Goal: Task Accomplishment & Management: Use online tool/utility

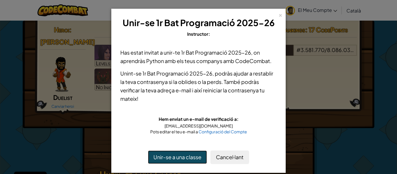
click at [170, 154] on button "Unir-se a una classe" at bounding box center [177, 157] width 59 height 13
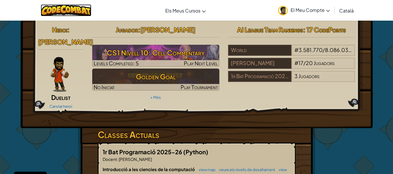
click at [77, 12] on img at bounding box center [66, 10] width 51 height 12
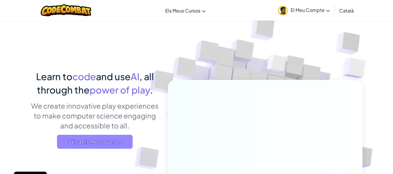
click at [86, 144] on span "Vés a Els meus Cursos" at bounding box center [95, 142] width 76 height 14
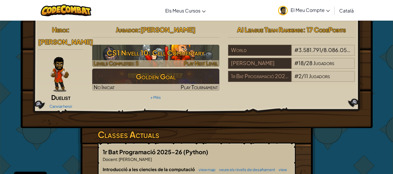
click at [149, 60] on img at bounding box center [155, 56] width 127 height 22
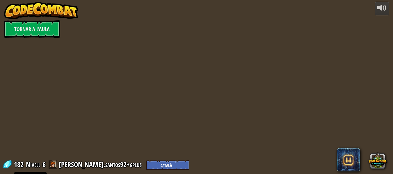
select select "ca"
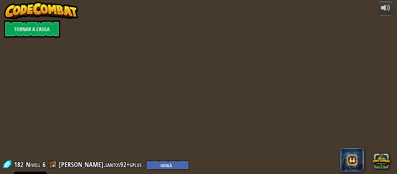
select select "ca"
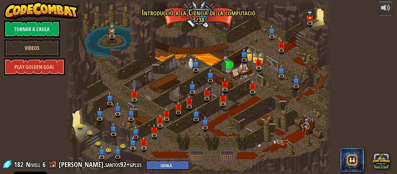
select select "ca"
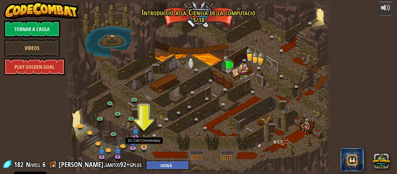
click at [145, 142] on img at bounding box center [144, 141] width 6 height 14
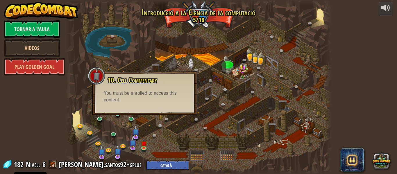
click at [153, 98] on div "You must be enrolled to access this content" at bounding box center [145, 96] width 82 height 13
click at [141, 90] on div "You must be enrolled to access this content" at bounding box center [145, 96] width 82 height 13
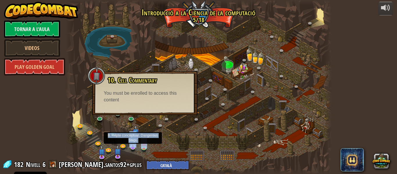
drag, startPoint x: 97, startPoint y: 75, endPoint x: 133, endPoint y: 145, distance: 78.8
click at [133, 145] on div "25. Les Portes de Kithgard (Bloquejat) Escapa de les masmorres de Kithgard i no…" at bounding box center [198, 87] width 266 height 174
click at [133, 145] on img at bounding box center [132, 139] width 7 height 16
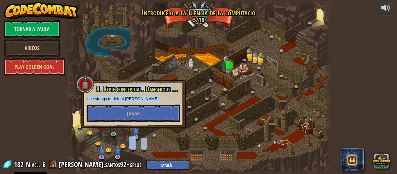
click at [178, 132] on div at bounding box center [198, 87] width 266 height 174
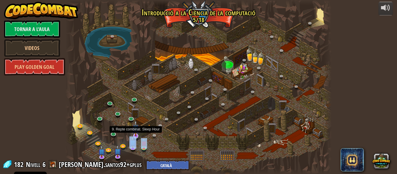
click at [136, 132] on img at bounding box center [135, 128] width 7 height 16
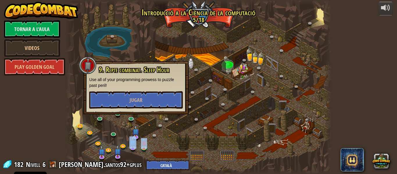
click at [153, 130] on div at bounding box center [198, 87] width 266 height 174
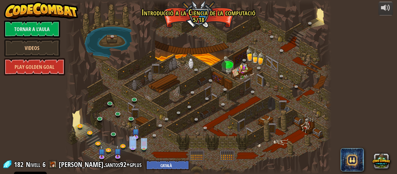
click at [153, 130] on div at bounding box center [198, 87] width 266 height 174
drag, startPoint x: 153, startPoint y: 130, endPoint x: 133, endPoint y: 133, distance: 20.9
click at [133, 133] on div "25. Les Portes de Kithgard (Bloquejat) Escapa de les masmorres de Kithgard i no…" at bounding box center [198, 87] width 266 height 174
click at [133, 133] on img at bounding box center [135, 128] width 7 height 16
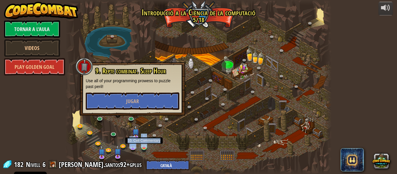
click at [142, 139] on img at bounding box center [144, 141] width 6 height 14
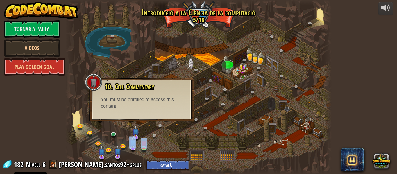
click at [176, 144] on div at bounding box center [198, 87] width 266 height 174
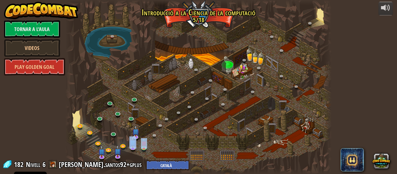
click at [176, 144] on div at bounding box center [198, 87] width 266 height 174
click at [34, 21] on link "Tornar a l'aula" at bounding box center [32, 28] width 56 height 17
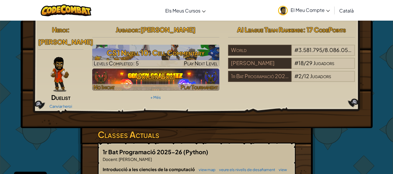
click at [157, 74] on h3 "Golden Goal" at bounding box center [155, 76] width 127 height 13
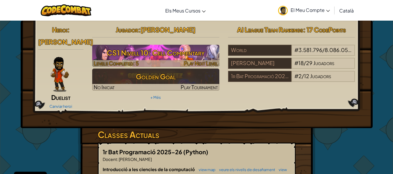
click at [130, 58] on h3 "CS1 Nivell 10: Cell Commentary" at bounding box center [155, 52] width 127 height 13
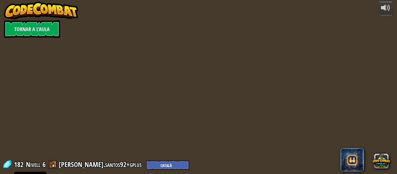
select select "ca"
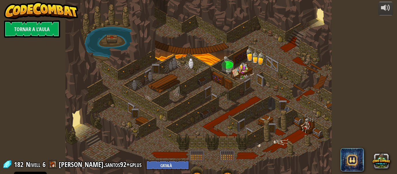
select select "ca"
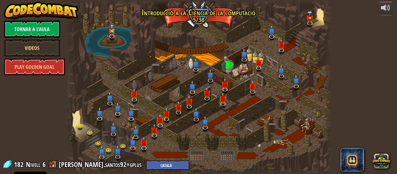
select select "ca"
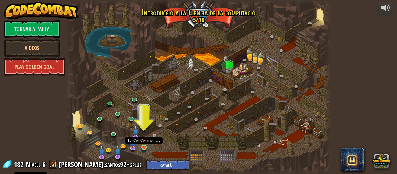
click at [146, 145] on img at bounding box center [144, 141] width 6 height 14
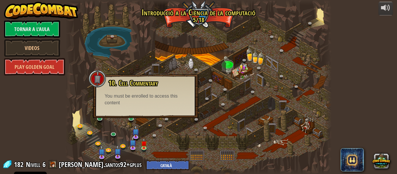
click at [165, 92] on div "10. Cell Commentary Trapped in a prison cell with the famous wizard! Say the pa…" at bounding box center [146, 92] width 94 height 27
click at [187, 143] on div at bounding box center [198, 87] width 266 height 174
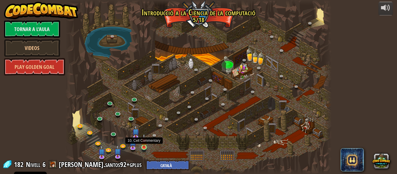
click at [142, 146] on img at bounding box center [144, 141] width 6 height 14
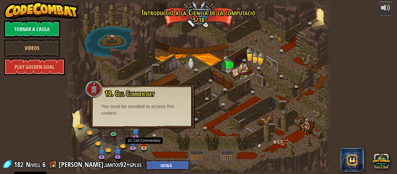
click at [155, 142] on div at bounding box center [198, 87] width 266 height 174
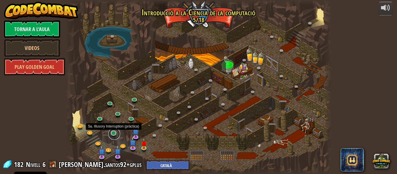
click at [114, 134] on link at bounding box center [114, 134] width 12 height 12
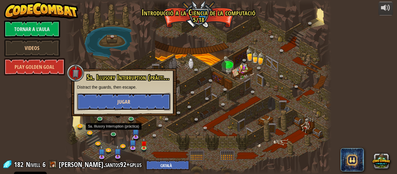
click at [129, 102] on span "Jugar" at bounding box center [123, 101] width 13 height 7
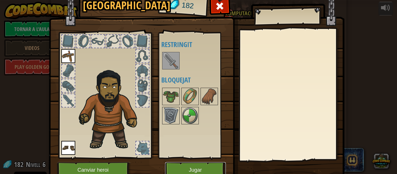
click at [186, 166] on button "Jugar" at bounding box center [195, 170] width 61 height 16
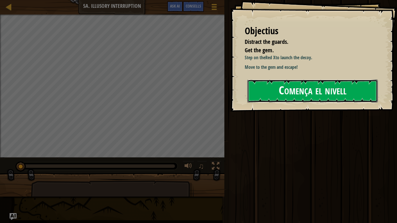
click at [273, 97] on button "Comença el nivell" at bounding box center [312, 91] width 130 height 23
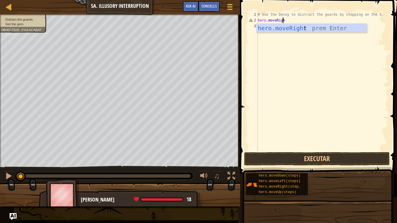
scroll to position [3, 2]
type textarea "hero.moveRight()"
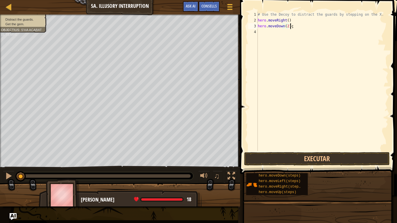
scroll to position [3, 2]
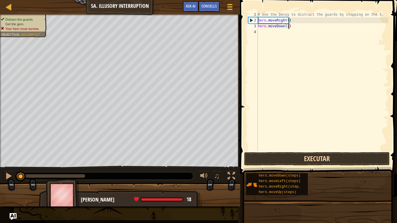
type textarea "hero.moveDown(2)"
click at [321, 159] on button "Executar" at bounding box center [317, 158] width 146 height 13
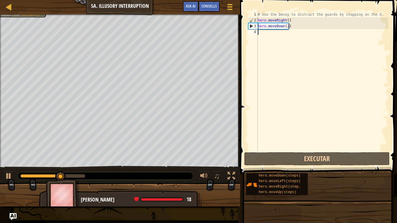
click at [268, 38] on div "# Use the Decoy to distract the guards by stepping on the X. hero . moveRight (…" at bounding box center [323, 87] width 132 height 151
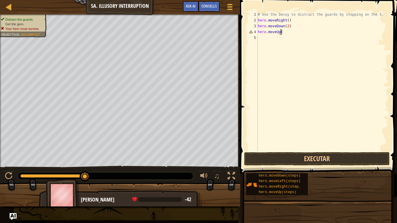
scroll to position [3, 2]
type textarea "hero.moveUp(2)"
type textarea "hero.moveRight(3)"
click at [308, 158] on button "Executar" at bounding box center [317, 158] width 146 height 13
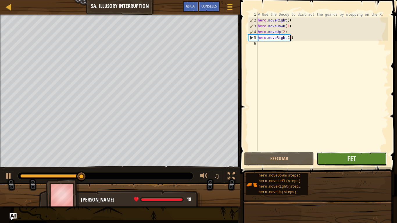
click at [361, 160] on button "Fet" at bounding box center [352, 158] width 70 height 13
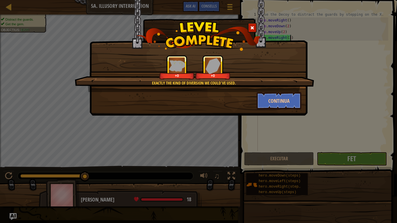
click at [361, 160] on div "Exactly the kind of diversion we could've used. +0 +0 Continua" at bounding box center [198, 111] width 397 height 223
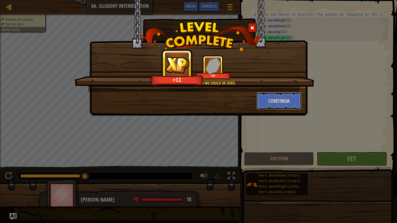
click at [286, 96] on button "Continua" at bounding box center [279, 100] width 45 height 17
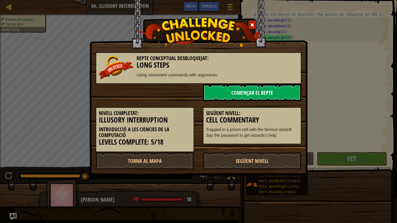
click at [286, 96] on link "Començar el Repte" at bounding box center [252, 92] width 99 height 17
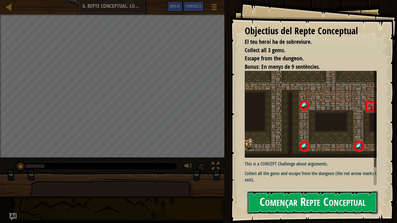
click at [295, 174] on button "Començar Repte Conceptual" at bounding box center [312, 202] width 130 height 23
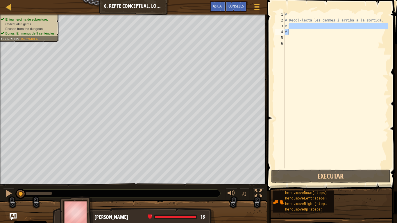
drag, startPoint x: 293, startPoint y: 26, endPoint x: 288, endPoint y: 35, distance: 10.3
click at [288, 35] on div "# # Recol·lecta les gemmes i arriba a la sortida. # #" at bounding box center [336, 96] width 105 height 169
click at [288, 35] on div "# # Recol·lecta les gemmes i arriba a la sortida. # #" at bounding box center [336, 90] width 105 height 157
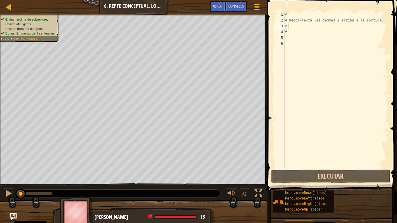
click at [297, 25] on div "# # Recol·lecta les gemmes i arriba a la sortida. # #" at bounding box center [336, 96] width 105 height 169
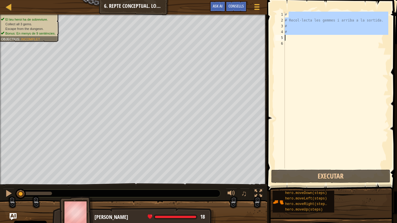
drag, startPoint x: 300, startPoint y: 12, endPoint x: 291, endPoint y: 37, distance: 25.8
click at [291, 37] on div "# # Recol·lecta les gemmes i arriba a la sortida. # #" at bounding box center [336, 96] width 105 height 169
type textarea "#"
click at [291, 37] on div "# # Recol·lecta les gemmes i arriba a la sortida. # #" at bounding box center [336, 90] width 105 height 157
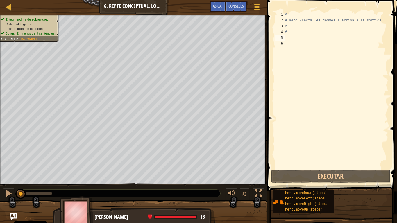
scroll to position [3, 0]
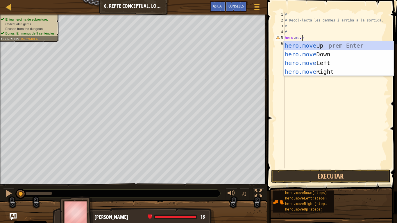
type textarea "hero.movei"
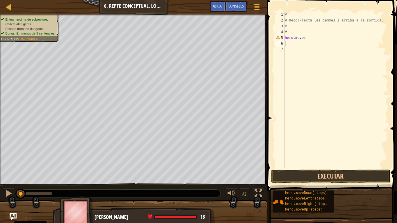
type textarea "hero.movei"
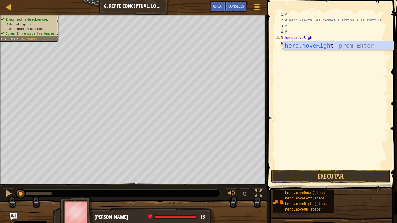
scroll to position [3, 2]
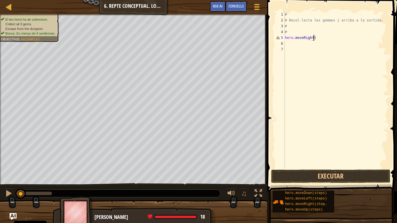
type textarea "hero.moveRight()"
type textarea "hero.moveUp(3)"
type textarea "hero.moveRightt(2)"
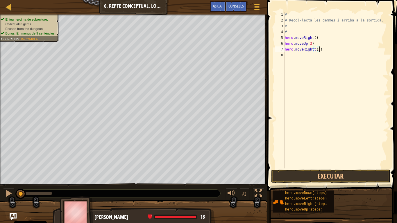
scroll to position [3, 0]
type textarea "hero.moveRight(2)"
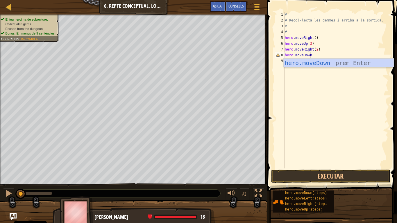
scroll to position [3, 2]
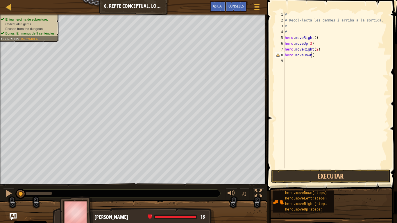
type textarea "hero.moveDown()"
type textarea "hero.moveLeft()"
type textarea "hero.moveDown(2)"
type textarea "hero.moveRight(2)"
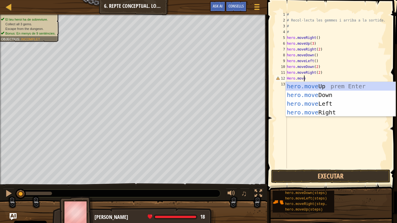
scroll to position [3, 1]
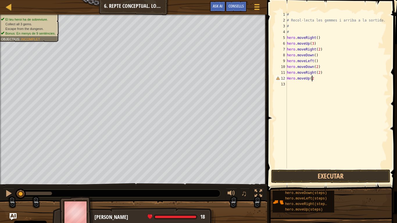
type textarea "Hero.moveUp(2)"
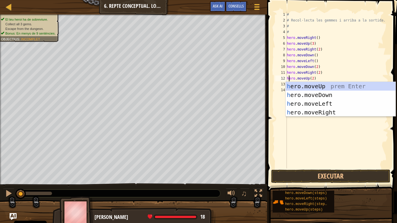
scroll to position [3, 0]
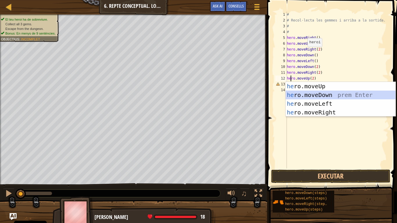
click at [312, 51] on div "# # Recol·lecta les gemmes i arriba a la sortida. # # hero . moveRight ( ) hero…" at bounding box center [337, 96] width 103 height 169
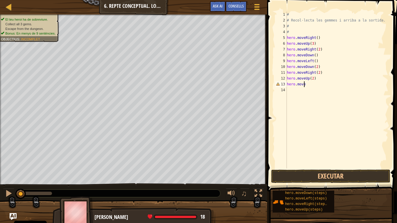
click at [307, 83] on div "# # Recol·lecta les gemmes i arriba a la sortida. # # hero . moveRight ( ) hero…" at bounding box center [337, 96] width 103 height 169
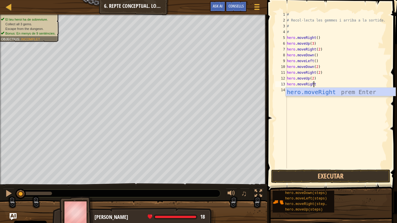
type textarea "hero.moveRight()"
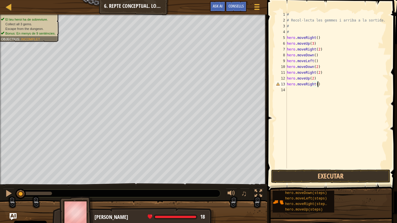
scroll to position [3, 0]
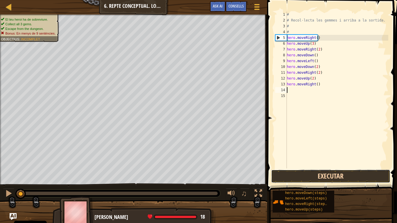
click at [355, 171] on button "Executar" at bounding box center [330, 176] width 119 height 13
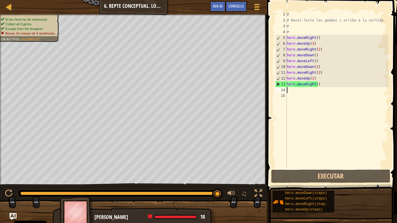
click at [323, 125] on div "# # Recol·lecta les gemmes i arriba a la sortida. # # hero . moveRight ( ) hero…" at bounding box center [337, 96] width 103 height 169
click at [11, 174] on div at bounding box center [9, 194] width 8 height 8
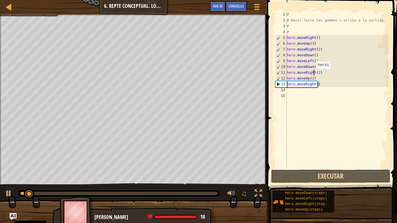
click at [313, 75] on div "# # Recol·lecta les gemmes i arriba a la sortida. # # hero . moveRight ( ) hero…" at bounding box center [337, 96] width 103 height 169
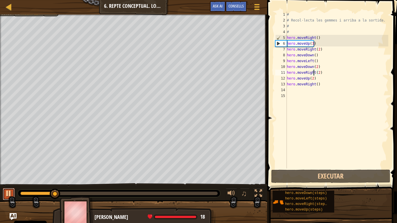
click at [9, 174] on div at bounding box center [9, 194] width 8 height 8
click at [313, 56] on div "# # Recol·lecta les gemmes i arriba a la sortida. # # hero . moveRight ( ) hero…" at bounding box center [337, 96] width 103 height 169
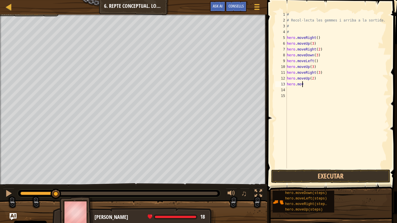
scroll to position [3, 1]
type textarea "h"
click at [318, 78] on div "# # Recol·lecta les gemmes i arriba a la sortida. # # hero . moveRight ( ) hero…" at bounding box center [337, 96] width 103 height 169
type textarea "h"
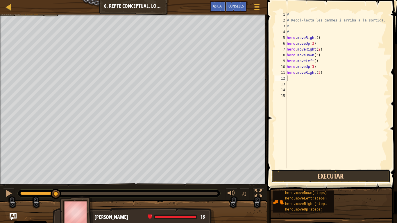
click at [312, 174] on button "Executar" at bounding box center [330, 176] width 119 height 13
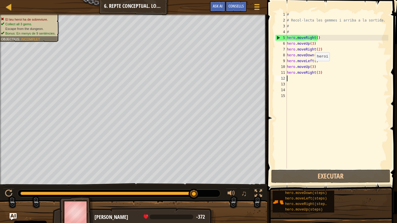
click at [312, 67] on div "# # Recol·lecta les gemmes i arriba a la sortida. # # hero . moveRight ( ) hero…" at bounding box center [337, 96] width 103 height 169
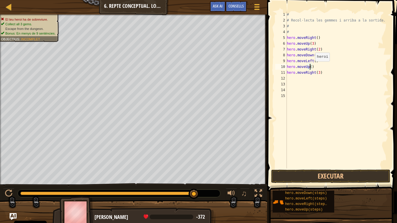
scroll to position [3, 2]
type textarea "hero.moveUp(2)"
click at [311, 174] on button "Executar" at bounding box center [330, 176] width 119 height 13
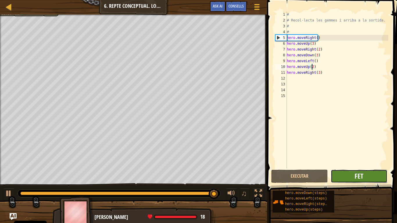
click at [355, 174] on button "Fet" at bounding box center [359, 176] width 57 height 13
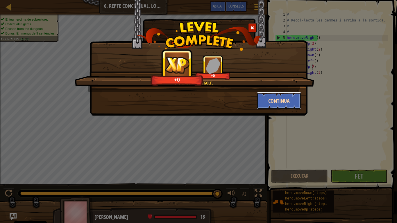
click at [276, 100] on button "Continua" at bounding box center [279, 100] width 45 height 17
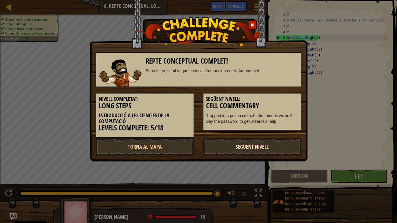
click at [235, 145] on link "Següent nivell" at bounding box center [252, 146] width 99 height 17
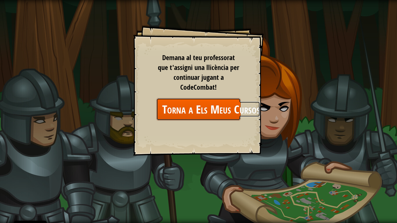
click at [203, 99] on link "Torna a Els Meus Cursos" at bounding box center [198, 109] width 84 height 22
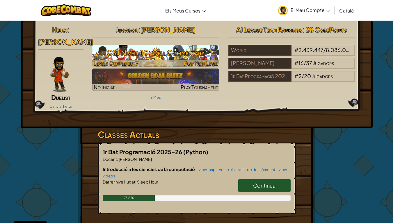
click at [166, 57] on h3 "CS1 Nivell 10: Cell Commentary" at bounding box center [155, 52] width 127 height 13
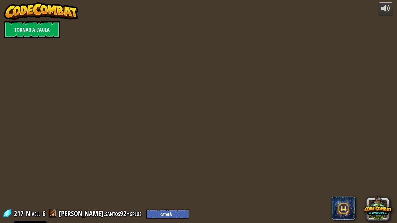
select select "ca"
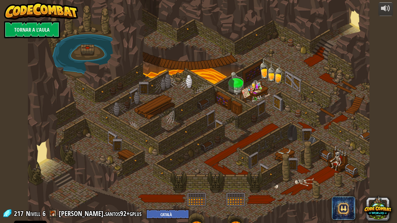
select select "ca"
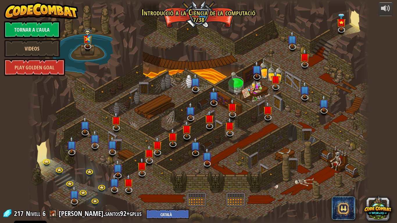
select select "ca"
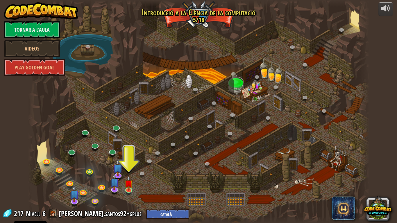
drag, startPoint x: 114, startPoint y: 104, endPoint x: 148, endPoint y: 113, distance: 35.2
click at [148, 113] on div at bounding box center [198, 111] width 341 height 223
click at [75, 151] on link at bounding box center [72, 152] width 12 height 12
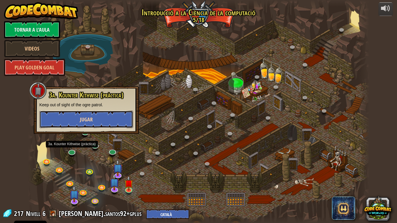
click at [91, 118] on span "Jugar" at bounding box center [86, 119] width 13 height 7
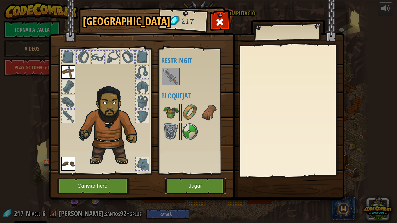
click at [178, 174] on button "Jugar" at bounding box center [195, 186] width 61 height 16
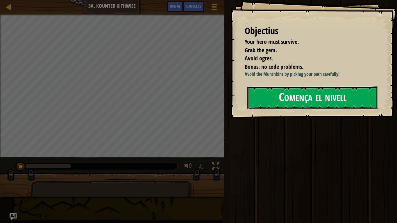
click at [305, 107] on button "Comença el nivell" at bounding box center [312, 97] width 130 height 23
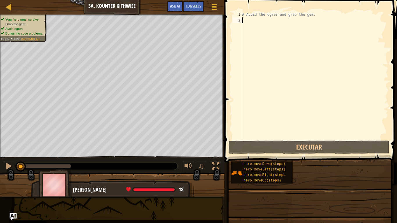
click at [305, 107] on div "Objectius Your hero must survive. Grab the gem. Avoid ogres. Bonus: no code pro…" at bounding box center [198, 111] width 397 height 223
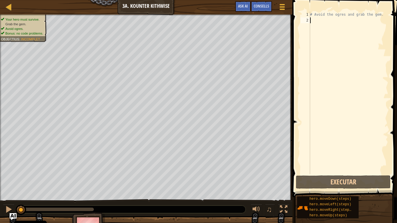
click at [320, 21] on div "# Avoid the ogres and grab the gem." at bounding box center [348, 99] width 79 height 174
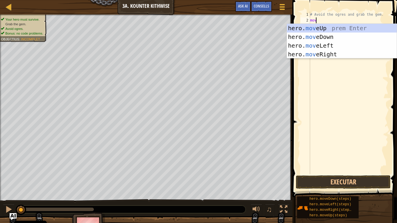
scroll to position [3, 0]
type textarea "m"
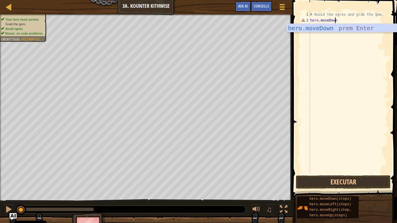
type textarea "hero.moveDown()"
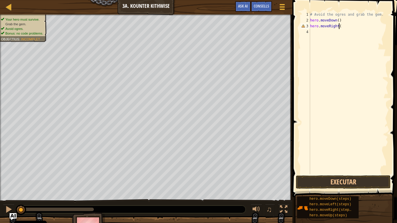
scroll to position [3, 2]
click at [375, 174] on button "Executar" at bounding box center [343, 182] width 95 height 13
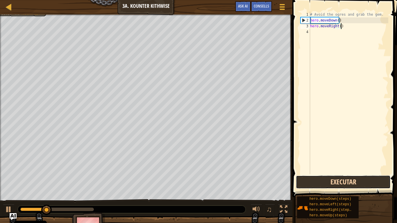
click at [375, 174] on button "Executar" at bounding box center [343, 182] width 95 height 13
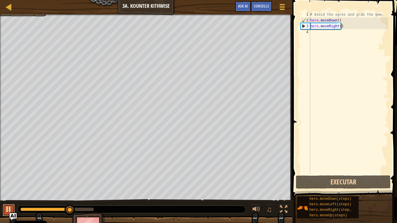
click at [10, 174] on div at bounding box center [9, 210] width 8 height 8
click at [336, 21] on div "# Avoid the ogres and grab the gem. hero . moveDown ( ) hero . moveRight ( )" at bounding box center [348, 99] width 79 height 174
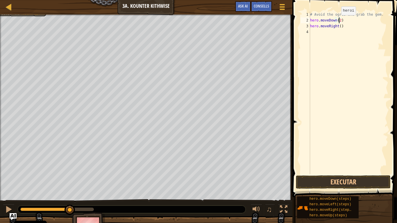
type textarea "hero.moveRight()"
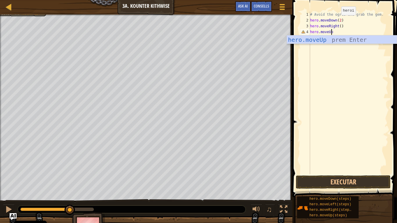
scroll to position [3, 1]
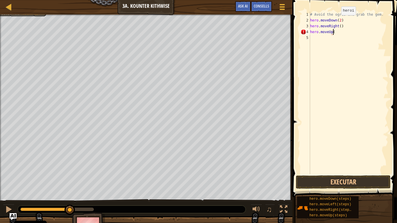
type textarea "hero.moveUp()"
type textarea "hero.moveRight()"
click at [359, 174] on button "Executar" at bounding box center [343, 182] width 95 height 13
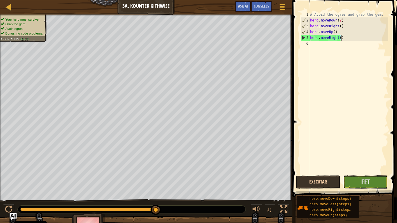
click at [359, 174] on button "Fet" at bounding box center [365, 182] width 44 height 13
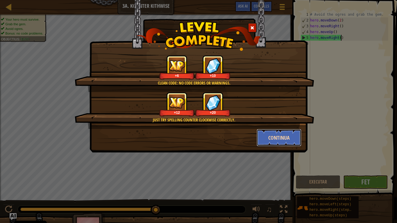
click at [278, 138] on button "Continua" at bounding box center [279, 137] width 45 height 17
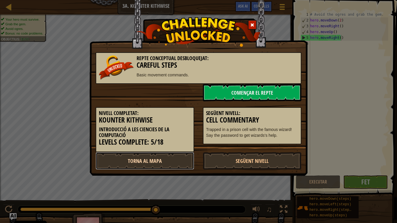
click at [166, 160] on link "Torna al mapa" at bounding box center [145, 160] width 99 height 17
select select "ca"
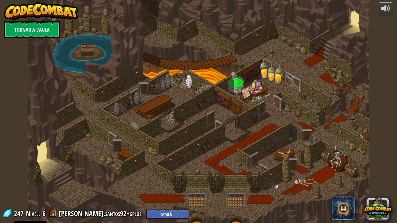
select select "ca"
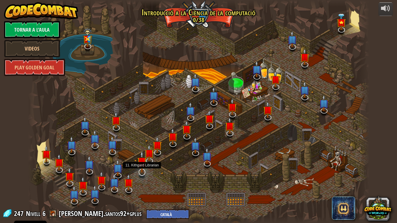
select select "ca"
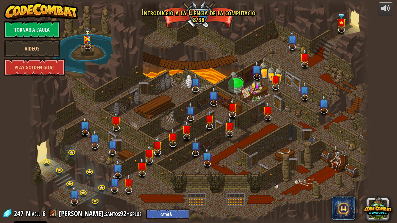
select select "ca"
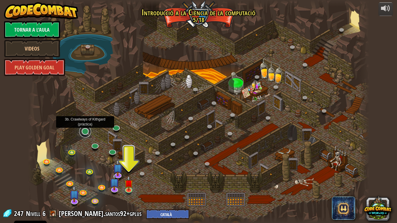
click at [85, 133] on link at bounding box center [85, 132] width 12 height 12
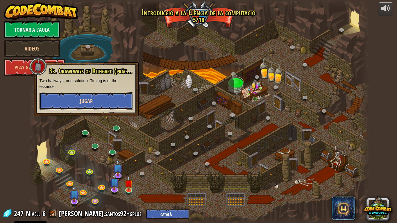
click at [85, 105] on button "Jugar" at bounding box center [87, 100] width 94 height 17
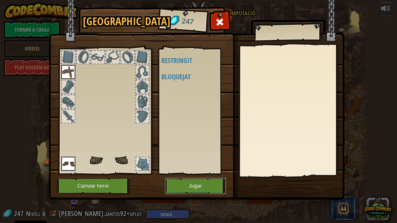
click at [197, 174] on button "Jugar" at bounding box center [195, 186] width 61 height 16
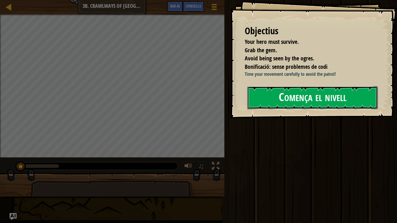
click at [293, 109] on button "Comença el nivell" at bounding box center [312, 97] width 130 height 23
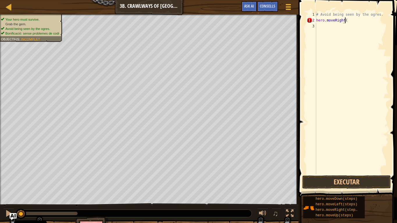
scroll to position [3, 2]
type textarea "hero.moveRight(2)"
click at [336, 174] on button "Executar" at bounding box center [346, 182] width 89 height 13
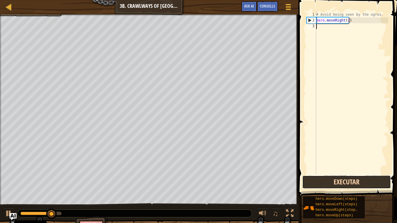
click at [336, 174] on button "Executar" at bounding box center [346, 182] width 89 height 13
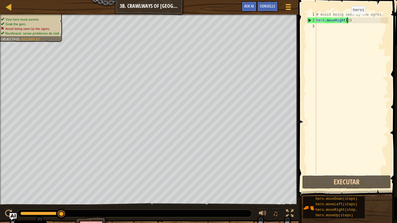
click at [346, 20] on div "# Avoid being seen by the ogres. hero . moveRight ( 2 )" at bounding box center [351, 99] width 73 height 174
type textarea "hero.moveRight()"
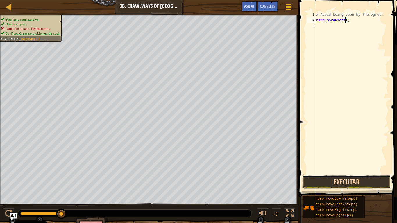
click at [342, 174] on button "Executar" at bounding box center [346, 182] width 89 height 13
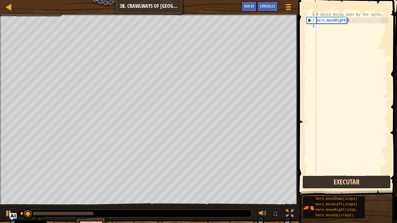
click at [342, 174] on button "Executar" at bounding box center [346, 182] width 89 height 13
click at [342, 174] on button "Executant" at bounding box center [346, 182] width 89 height 13
click at [342, 174] on button "Executar" at bounding box center [346, 182] width 89 height 13
click at [342, 174] on button "Executant" at bounding box center [346, 182] width 89 height 13
click at [342, 174] on button "Executar" at bounding box center [346, 182] width 89 height 13
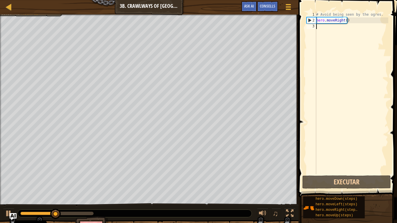
click at [360, 25] on div "# Avoid being seen by the ogres. hero . moveRight ( )" at bounding box center [351, 99] width 73 height 174
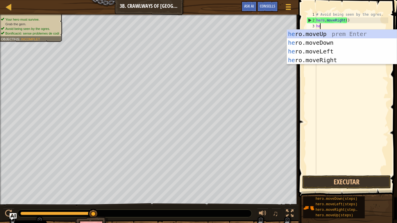
type textarea "h"
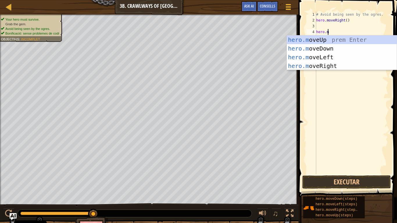
type textarea "[DOMAIN_NAME]"
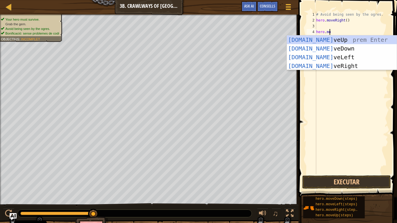
scroll to position [3, 1]
click at [330, 64] on div "[DOMAIN_NAME] veUp prem Enter [DOMAIN_NAME] veDown prem Enter [DOMAIN_NAME] veL…" at bounding box center [342, 61] width 110 height 52
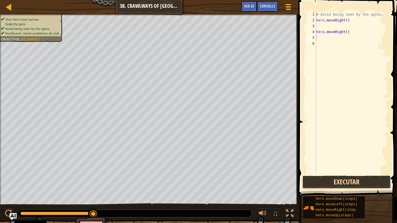
click at [327, 174] on button "Executar" at bounding box center [346, 182] width 89 height 13
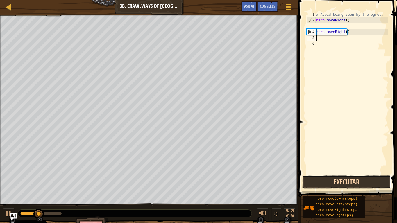
click at [327, 174] on button "Executar" at bounding box center [346, 182] width 89 height 13
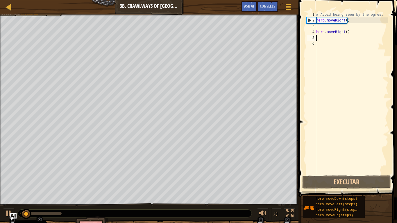
click at [351, 32] on div "# Avoid being seen by the ogres. hero . moveRight ( ) hero . moveRight ( )" at bounding box center [351, 99] width 73 height 174
type textarea "hero.moveRight()"
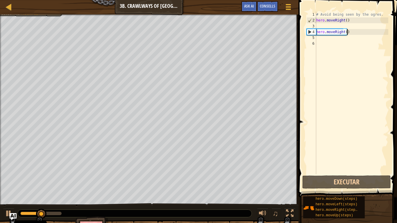
click at [332, 28] on div "# Avoid being seen by the ogres. hero . moveRight ( ) hero . moveRight ( )" at bounding box center [351, 99] width 73 height 174
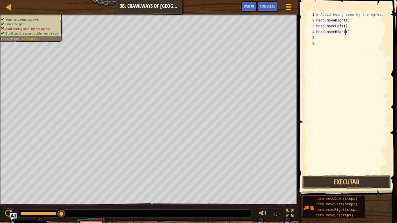
scroll to position [3, 2]
type textarea "hero.moveRight(2)"
click at [328, 174] on button "Executar" at bounding box center [346, 182] width 89 height 13
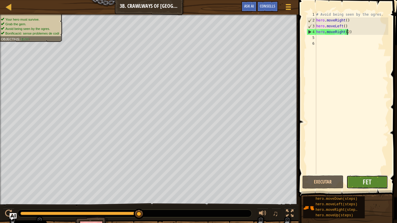
click at [366, 174] on button "Fet" at bounding box center [367, 182] width 42 height 13
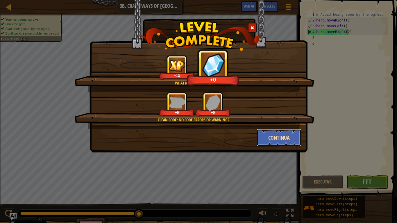
click at [289, 138] on button "Continua" at bounding box center [279, 137] width 45 height 17
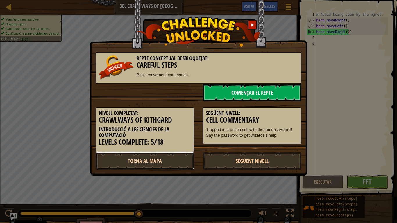
click at [150, 160] on link "Torna al mapa" at bounding box center [145, 160] width 99 height 17
select select "ca"
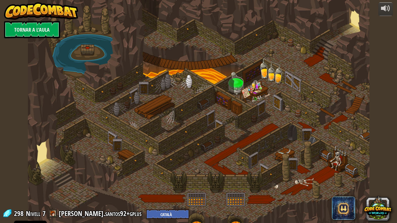
select select "ca"
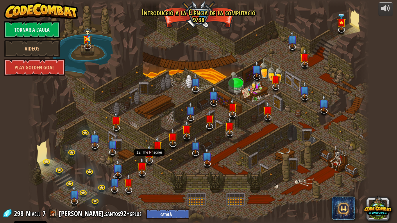
select select "ca"
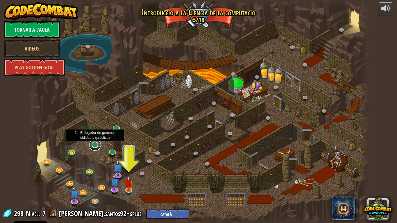
click at [94, 146] on link at bounding box center [95, 145] width 12 height 12
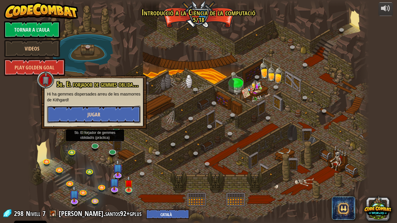
click at [110, 109] on button "Jugar" at bounding box center [94, 114] width 94 height 17
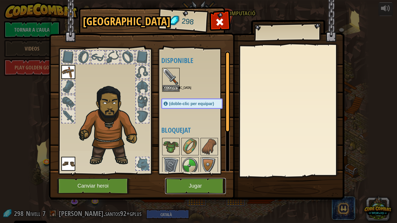
click at [180, 174] on button "Jugar" at bounding box center [195, 186] width 61 height 16
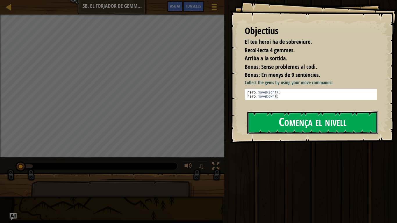
click at [264, 128] on button "Comença el nivell" at bounding box center [312, 122] width 130 height 23
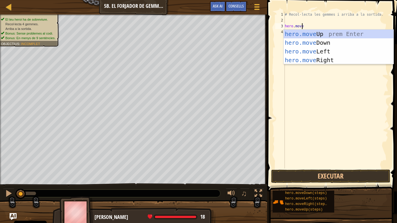
scroll to position [3, 1]
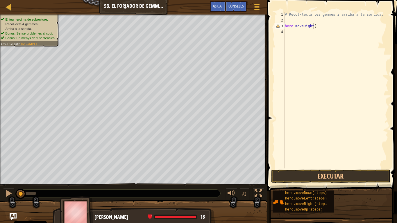
type textarea "hero.moveRight()"
type textarea "hero.moveRight(2)"
type textarea "hero.moveUp()"
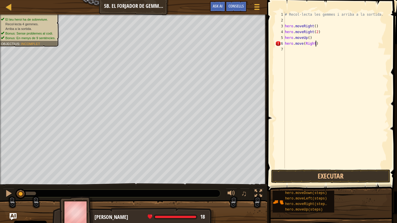
scroll to position [3, 2]
click at [337, 174] on button "Executar" at bounding box center [330, 176] width 119 height 13
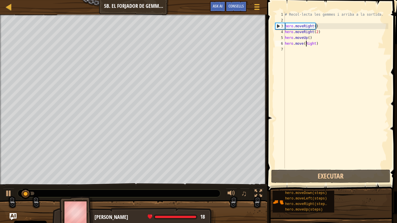
click at [305, 45] on div "# Recol·lecta les gemmes i arriba a la sortida. hero . moveRight ( ) hero . mov…" at bounding box center [336, 96] width 105 height 169
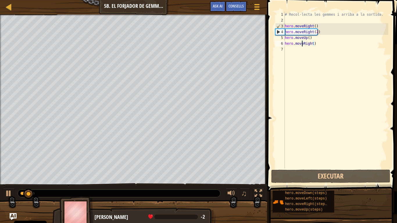
scroll to position [3, 2]
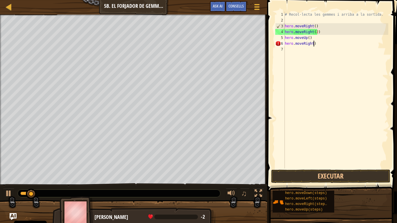
click at [315, 44] on div "# Recol·lecta les gemmes i arriba a la sortida. hero . moveRight ( ) hero . mov…" at bounding box center [336, 96] width 105 height 169
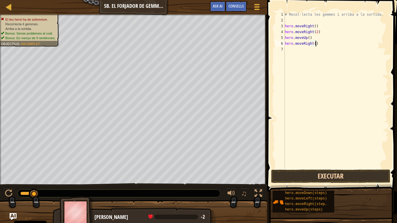
type textarea "hero.moveRight()"
click at [309, 174] on button "Executar" at bounding box center [330, 176] width 119 height 13
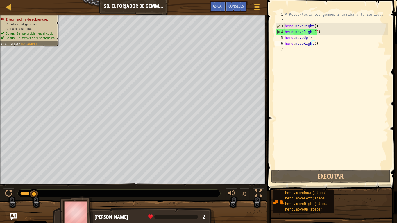
click at [318, 26] on div "# Recol·lecta les gemmes i arriba a la sortida. hero . moveRight ( ) hero . mov…" at bounding box center [336, 96] width 105 height 169
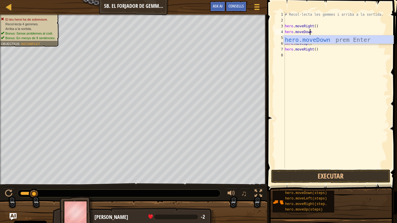
scroll to position [3, 2]
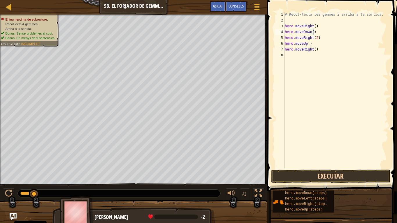
type textarea "hero.moveDown()"
click at [289, 171] on button "Executar" at bounding box center [330, 176] width 119 height 13
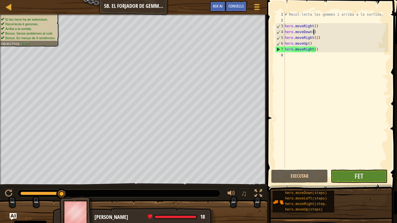
click at [359, 174] on span "Fet" at bounding box center [359, 175] width 9 height 9
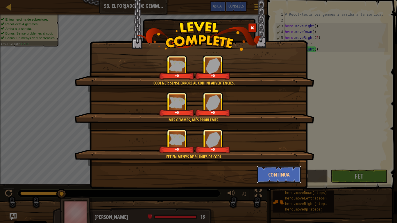
click at [289, 171] on button "Continua" at bounding box center [279, 174] width 45 height 17
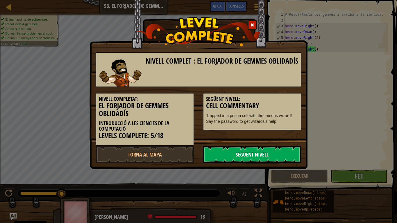
click at [278, 166] on div "Nivell complet : El forjador de gemmes oblidadís [PERSON_NAME] completat: El fo…" at bounding box center [198, 84] width 218 height 169
click at [184, 158] on link "Torna al mapa" at bounding box center [145, 154] width 99 height 17
select select "ca"
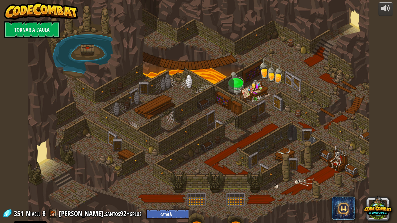
select select "ca"
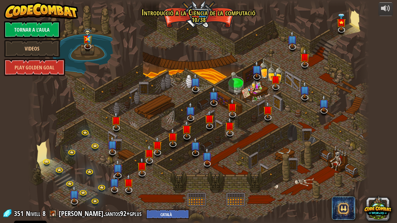
select select "ca"
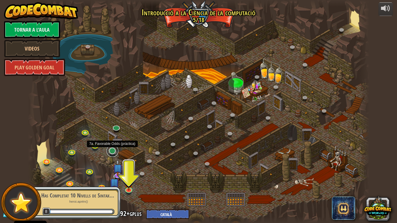
click at [114, 153] on link at bounding box center [113, 151] width 12 height 12
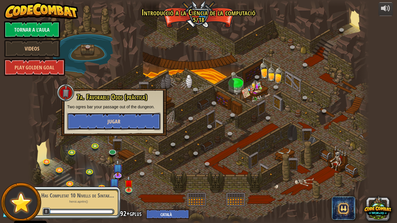
click at [117, 123] on span "Jugar" at bounding box center [114, 121] width 13 height 7
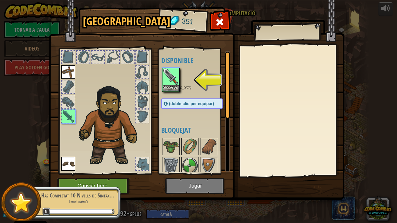
click at [187, 174] on img at bounding box center [197, 94] width 296 height 211
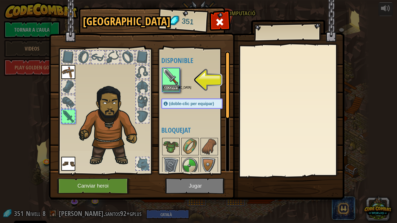
click at [173, 78] on img at bounding box center [171, 77] width 16 height 16
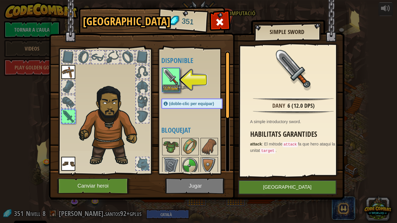
click at [173, 78] on img at bounding box center [171, 77] width 16 height 16
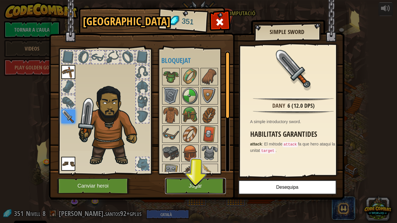
click at [201, 174] on button "Jugar" at bounding box center [195, 186] width 61 height 16
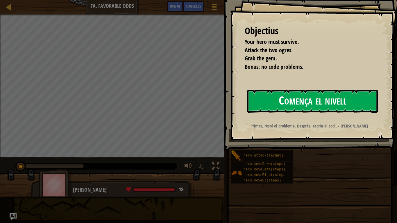
click at [316, 97] on button "Comença el nivell" at bounding box center [312, 101] width 130 height 23
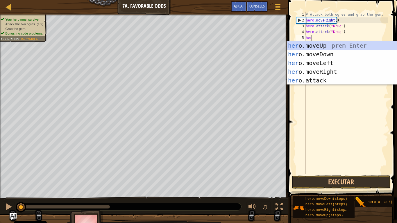
scroll to position [3, 0]
type textarea "hero"
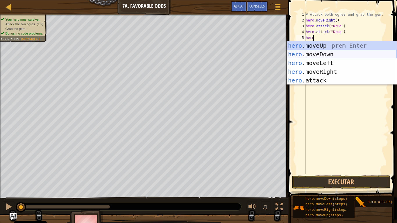
click at [344, 52] on div "hero .moveUp prem Enter hero .moveDown prem Enter hero .moveLeft prem Enter her…" at bounding box center [342, 71] width 110 height 61
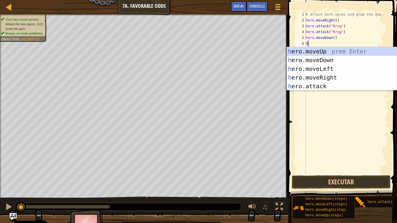
type textarea "hero"
click at [323, 54] on div "hero .moveUp prem Enter hero .moveDown prem Enter hero .moveLeft prem Enter her…" at bounding box center [342, 77] width 110 height 61
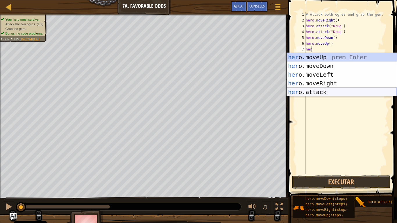
click at [310, 92] on div "her o.moveUp prem Enter her o.moveDown prem Enter her o.moveLeft prem Enter her…" at bounding box center [342, 83] width 110 height 61
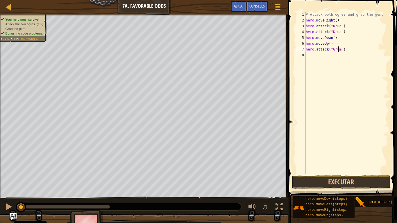
scroll to position [3, 3]
click at [314, 51] on div "# Attack both ogres and grab the gem. hero . moveRight ( ) hero . attack ( "Kru…" at bounding box center [347, 99] width 84 height 174
click at [344, 51] on div "# Attack both ogres and grab the gem. hero . moveRight ( ) hero . attack ( "Kru…" at bounding box center [347, 99] width 84 height 174
drag, startPoint x: 344, startPoint y: 51, endPoint x: 304, endPoint y: 50, distance: 40.4
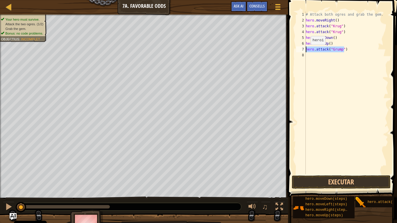
click at [304, 50] on div "hero.attack("Grump") 1 2 3 4 5 6 7 8 # Attack both [PERSON_NAME] and grab the g…" at bounding box center [341, 93] width 93 height 163
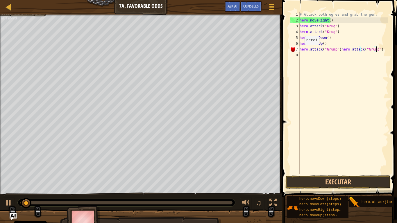
type textarea "hero.attack("Grump")"
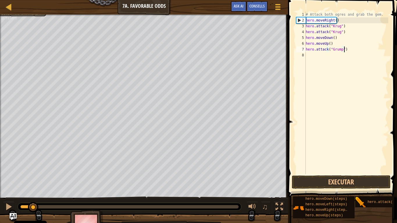
click at [309, 56] on div "# Attack both ogres and grab the gem. hero . moveRight ( ) hero . attack ( "Kru…" at bounding box center [350, 99] width 90 height 174
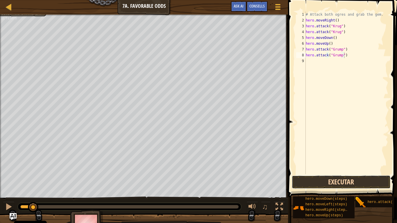
click at [342, 174] on button "Executar" at bounding box center [341, 182] width 99 height 13
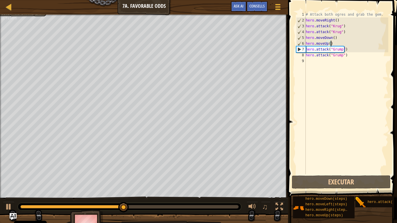
click at [339, 45] on div "# Attack both ogres and grab the gem. hero . moveRight ( ) hero . attack ( "Kru…" at bounding box center [347, 99] width 84 height 174
type textarea "hero.moveUp()"
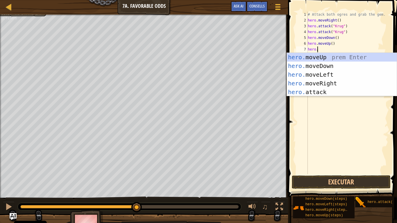
scroll to position [3, 1]
type textarea "hero.m"
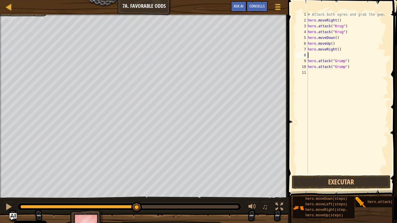
scroll to position [3, 0]
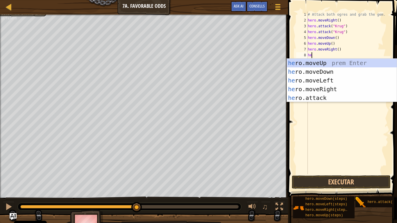
type textarea "her"
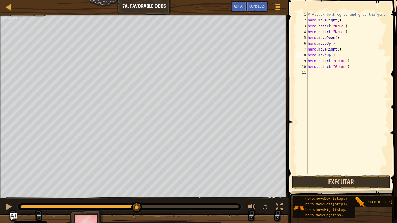
type textarea "hero.moveUp()"
click at [307, 174] on button "Executar" at bounding box center [341, 182] width 99 height 13
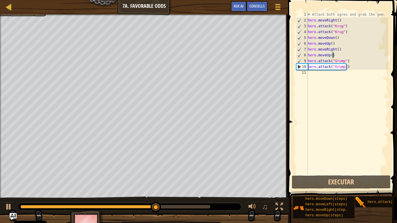
click at [320, 77] on div "# Attack both ogres and grab the gem. hero . moveRight ( ) hero . attack ( "Kru…" at bounding box center [348, 99] width 82 height 174
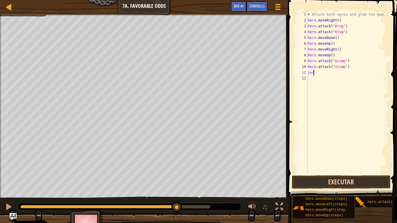
type textarea "j"
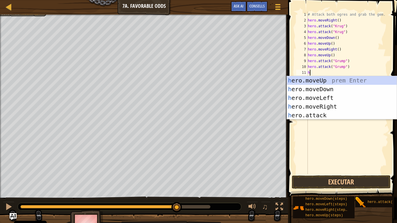
type textarea "her"
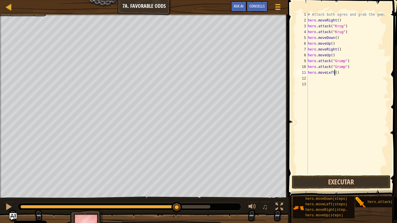
scroll to position [3, 2]
type textarea "hero.moveLeft(2)"
click at [323, 174] on button "Executar" at bounding box center [341, 182] width 99 height 13
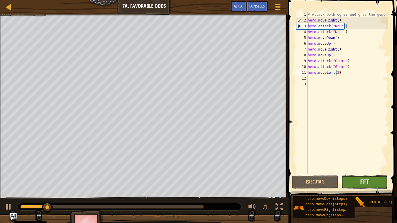
click at [370, 174] on button "Fet" at bounding box center [364, 182] width 46 height 13
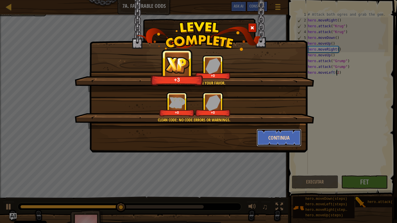
click at [282, 142] on button "Continua" at bounding box center [279, 137] width 45 height 17
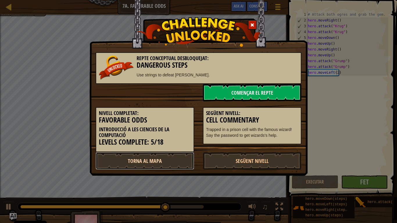
click at [178, 160] on link "Torna al mapa" at bounding box center [145, 160] width 99 height 17
select select "ca"
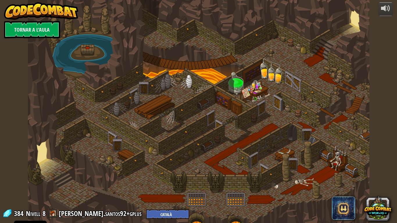
select select "ca"
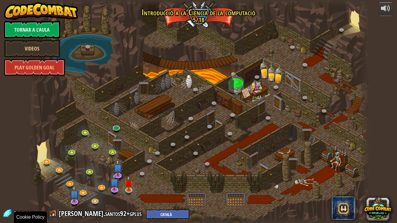
select select "ca"
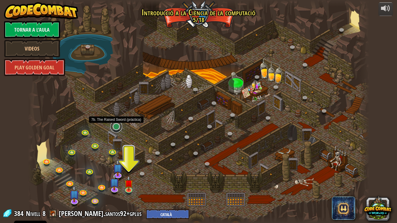
click at [115, 129] on link at bounding box center [116, 127] width 12 height 12
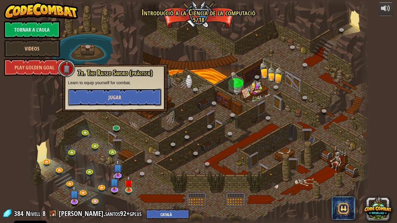
click at [133, 89] on button "Jugar" at bounding box center [115, 97] width 94 height 17
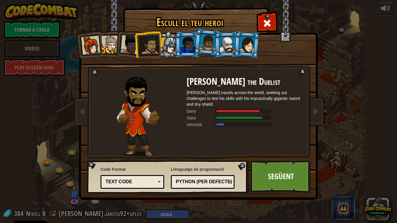
click at [211, 48] on div at bounding box center [207, 42] width 17 height 17
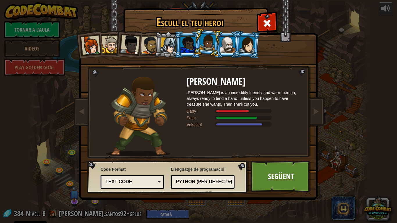
click at [282, 174] on link "Següent" at bounding box center [280, 177] width 61 height 32
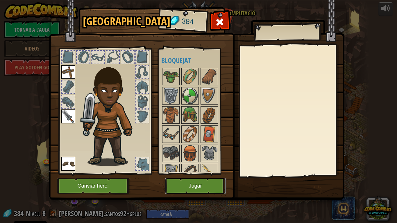
click at [192, 174] on button "Jugar" at bounding box center [195, 186] width 61 height 16
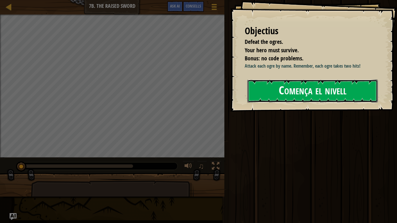
click at [296, 103] on button "Comença el nivell" at bounding box center [312, 91] width 130 height 23
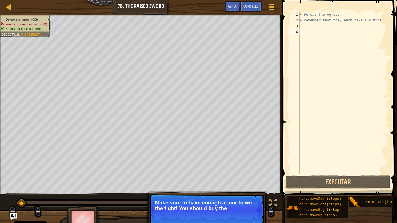
click at [303, 26] on div "# Defeat the ogres. # Remember that they each take two hits." at bounding box center [343, 99] width 90 height 174
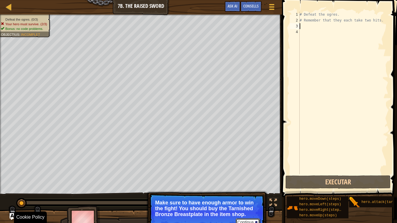
click at [244, 174] on button "Continua" at bounding box center [248, 223] width 24 height 8
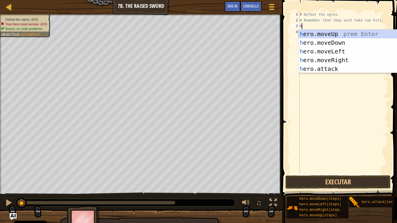
scroll to position [3, 0]
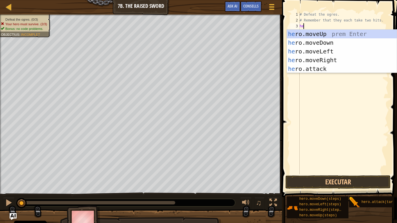
type textarea "her"
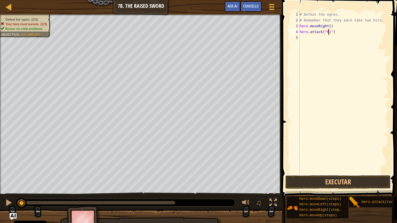
scroll to position [3, 2]
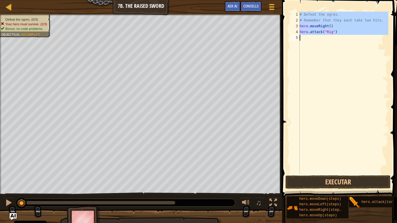
type textarea "hero.attack("Rig")"
click at [330, 46] on div "# Defeat the ogres. # Remember that they each take two hits. hero . moveRight (…" at bounding box center [343, 93] width 90 height 163
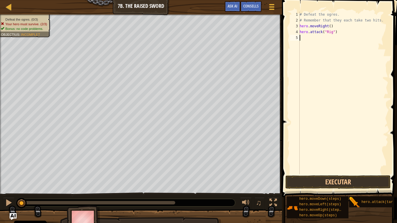
scroll to position [3, 0]
paste textarea "hero.attack("Grump")"
click at [333, 38] on div "# Defeat the ogres. # Remember that they each take two hits. hero . moveRight (…" at bounding box center [343, 99] width 90 height 174
type textarea "hero.attack("Rig")"
paste textarea "hero.attack("Grump")"
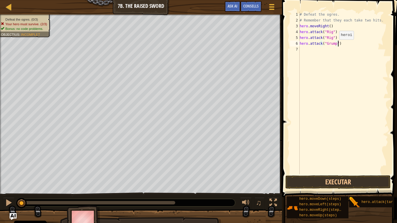
click at [334, 45] on div "# Defeat the ogres. # Remember that they each take two hits. hero . moveRight (…" at bounding box center [343, 99] width 90 height 174
type textarea "hero.attack("Gurt")"
paste textarea "hero.attack("Grump")"
type textarea "hero.attack("Grump")"
type textarea "hero.attack("Gurt")"
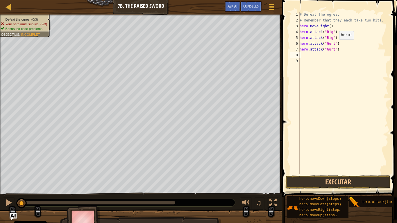
paste textarea "hero.attack("Grump")"
type textarea "hero.attack("Ack")"
paste textarea "hero.attack("Grump")"
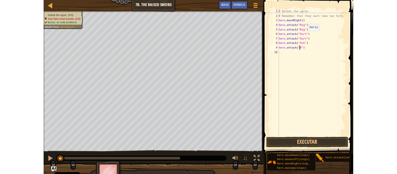
scroll to position [3, 2]
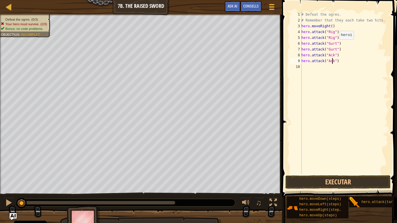
type textarea "hero.attack("Ack")"
click at [372, 174] on button "Executar" at bounding box center [337, 182] width 105 height 13
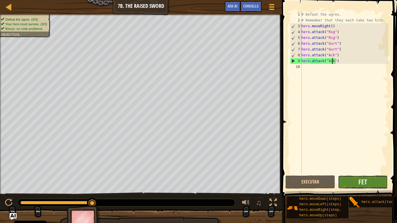
click at [368, 174] on button "Fet" at bounding box center [363, 182] width 50 height 13
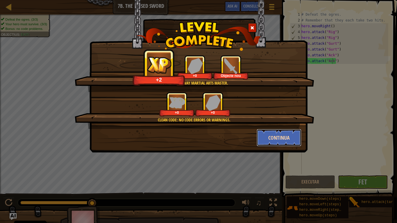
click at [284, 138] on button "Continua" at bounding box center [279, 137] width 45 height 17
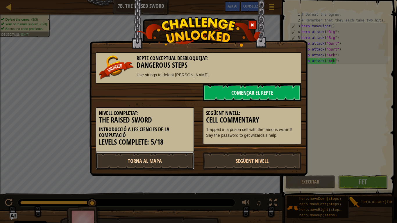
click at [159, 163] on link "Torna al mapa" at bounding box center [145, 160] width 99 height 17
select select "ca"
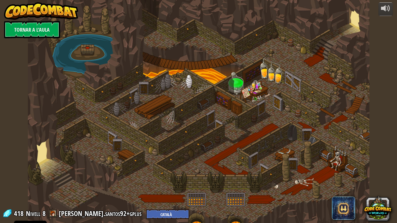
select select "ca"
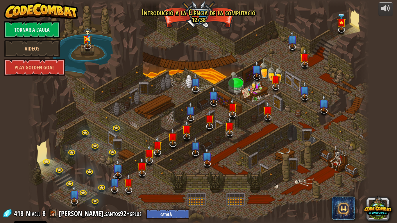
select select "ca"
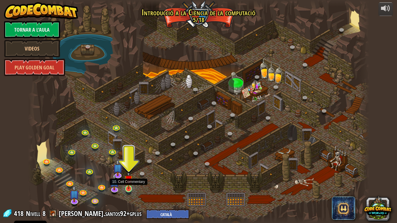
click at [127, 174] on img at bounding box center [128, 180] width 9 height 20
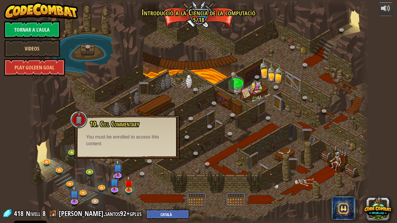
click at [80, 96] on div at bounding box center [198, 111] width 341 height 223
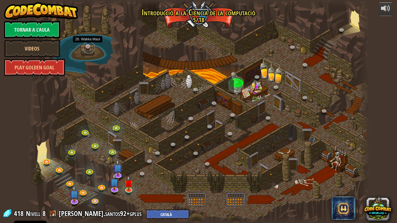
click at [88, 46] on link at bounding box center [89, 48] width 12 height 12
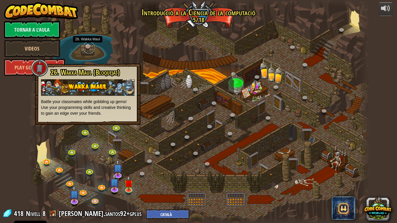
click at [84, 46] on link at bounding box center [89, 48] width 12 height 12
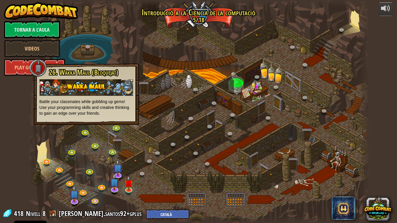
click at [180, 147] on div at bounding box center [198, 111] width 341 height 223
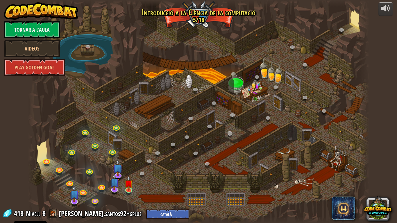
drag, startPoint x: 180, startPoint y: 147, endPoint x: 231, endPoint y: 133, distance: 52.7
click at [231, 133] on div "25. Les Portes de Kithgard (Bloquejat) Escapa de les masmorres de Kithgard i no…" at bounding box center [198, 111] width 341 height 223
